Goal: Information Seeking & Learning: Learn about a topic

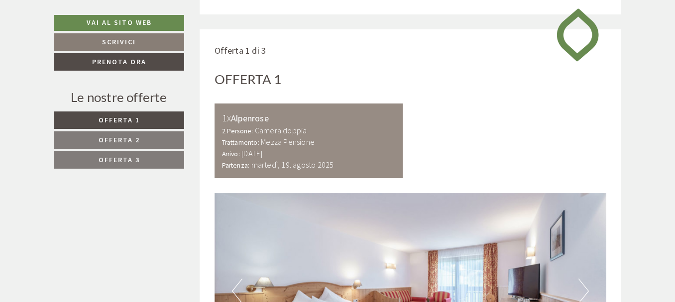
scroll to position [448, 0]
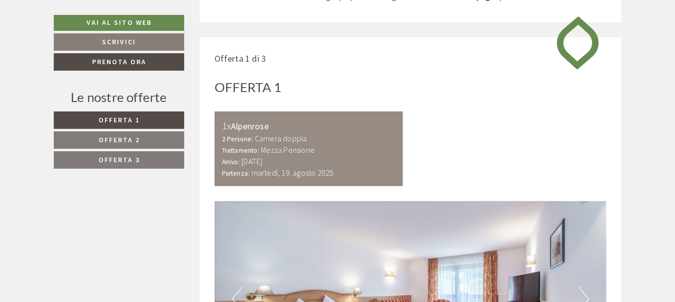
click at [129, 143] on span "Offerta 2" at bounding box center [119, 139] width 41 height 9
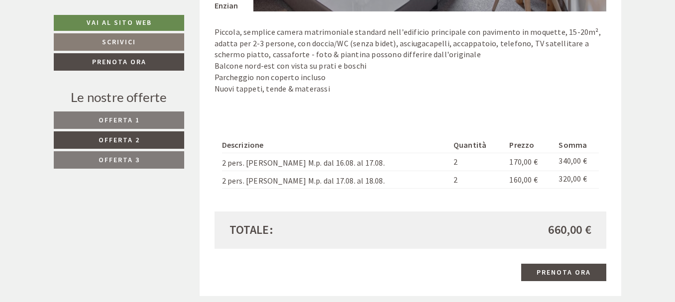
scroll to position [635, 0]
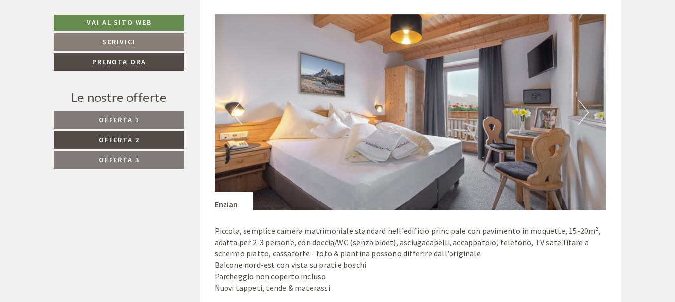
click at [146, 160] on link "Offerta 3" at bounding box center [119, 159] width 130 height 17
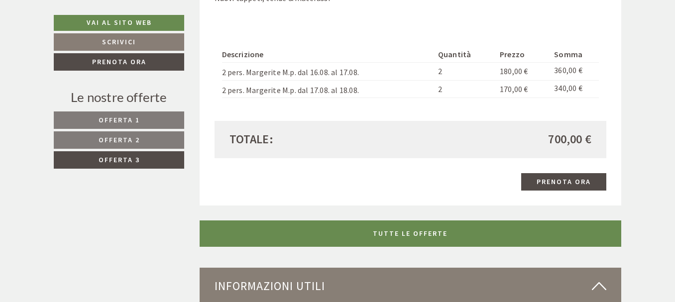
scroll to position [934, 0]
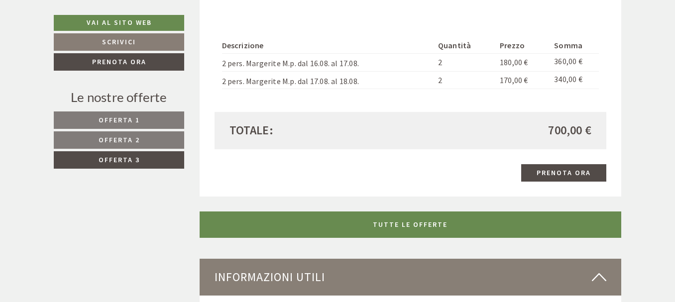
click at [153, 142] on link "Offerta 2" at bounding box center [119, 139] width 130 height 17
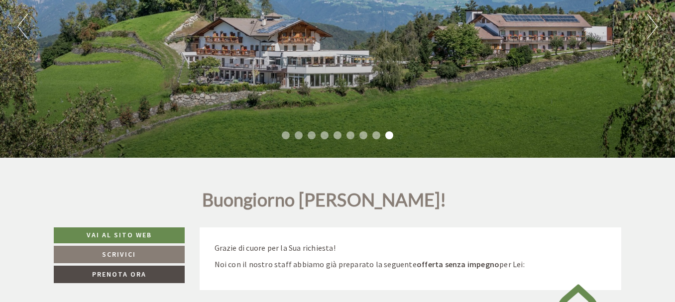
scroll to position [37, 0]
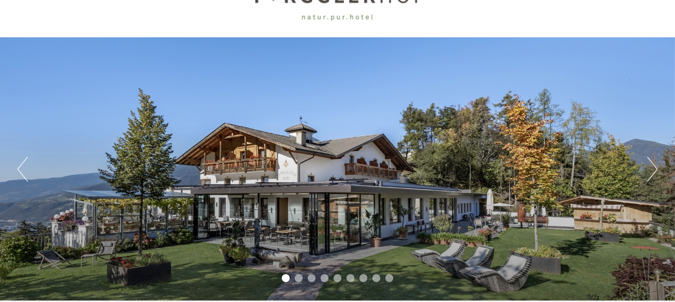
click at [299, 279] on li "2" at bounding box center [299, 278] width 8 height 8
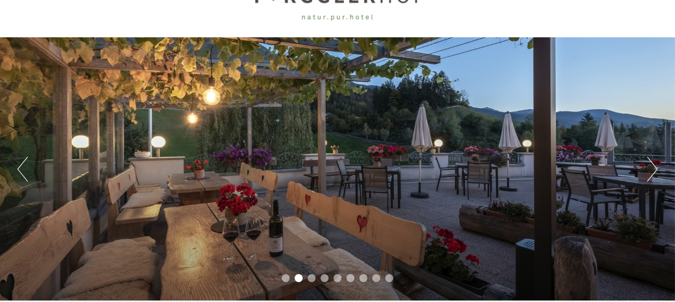
click at [311, 279] on li "3" at bounding box center [312, 278] width 8 height 8
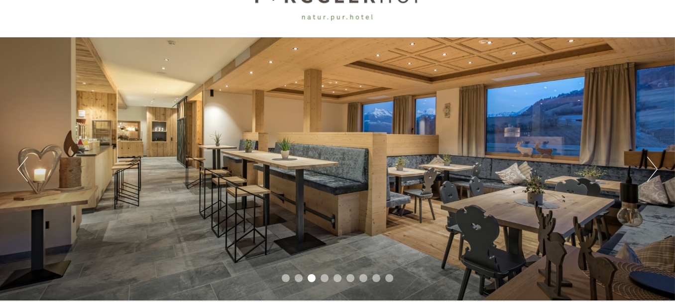
click at [325, 279] on li "4" at bounding box center [325, 278] width 8 height 8
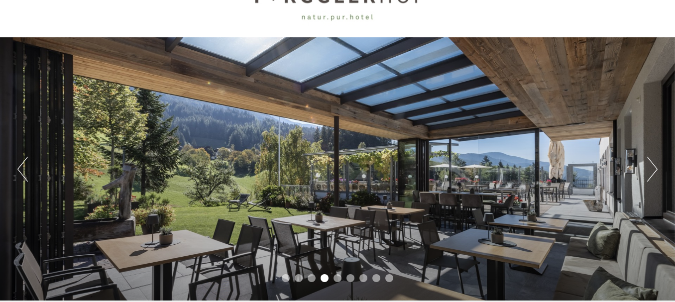
click at [337, 279] on li "5" at bounding box center [338, 278] width 8 height 8
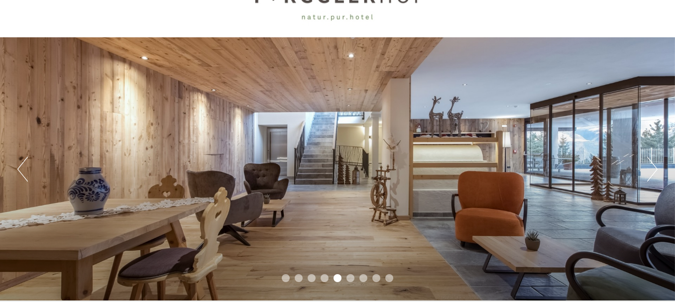
click at [351, 278] on li "6" at bounding box center [351, 278] width 8 height 8
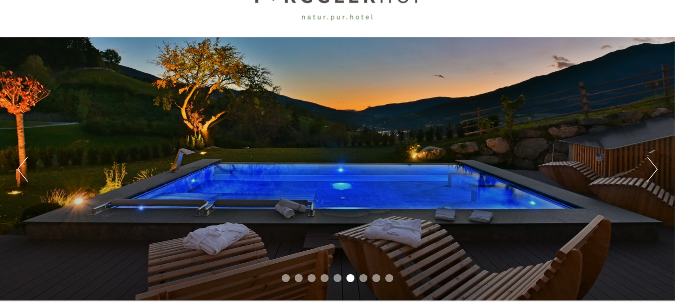
click at [361, 278] on li "7" at bounding box center [363, 278] width 8 height 8
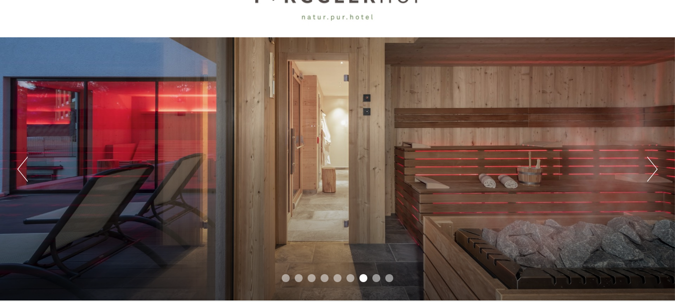
click at [375, 280] on li "8" at bounding box center [376, 278] width 8 height 8
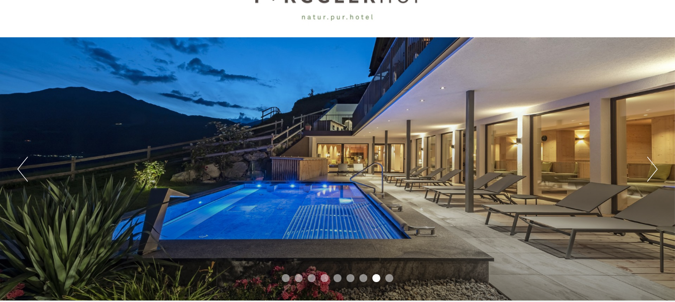
click at [390, 279] on li "9" at bounding box center [389, 278] width 8 height 8
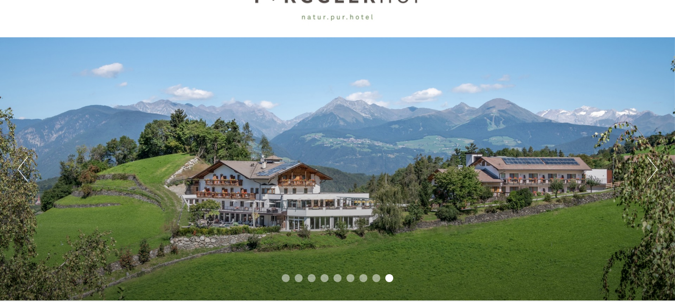
scroll to position [0, 0]
